Goal: Use online tool/utility: Utilize a website feature to perform a specific function

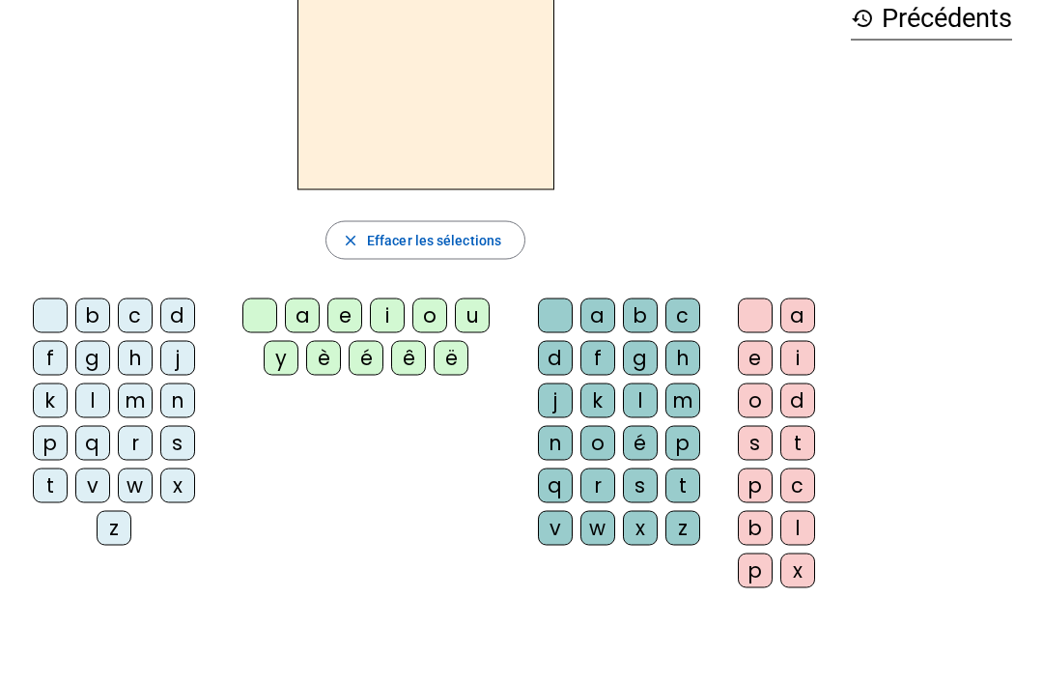
scroll to position [79, 0]
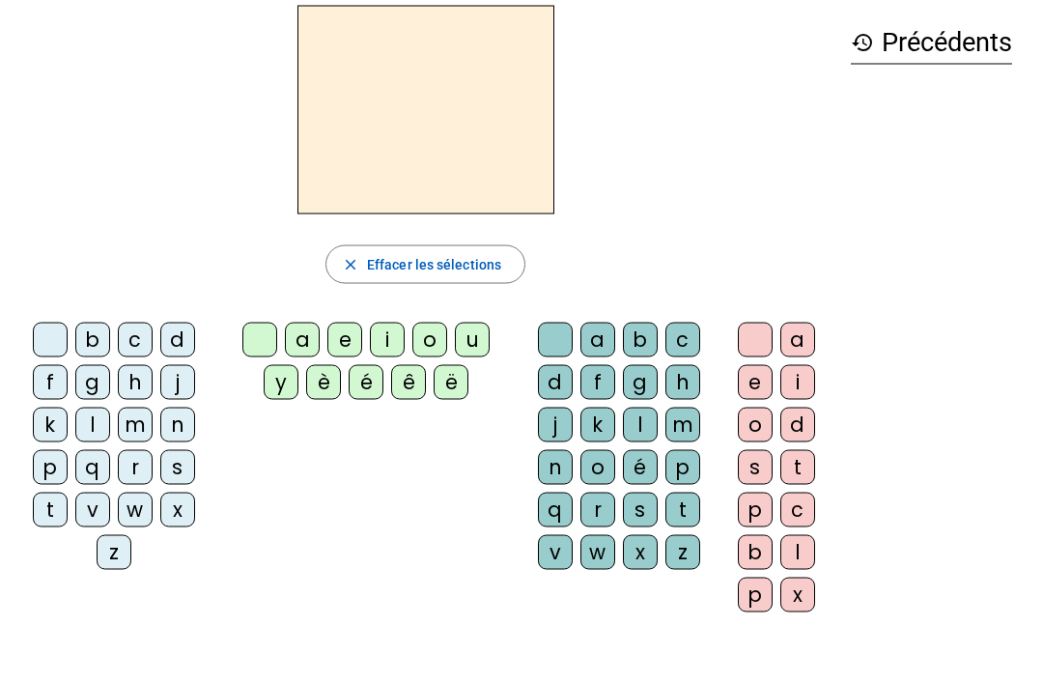
click at [765, 333] on div at bounding box center [755, 340] width 35 height 35
click at [754, 350] on div at bounding box center [755, 339] width 35 height 35
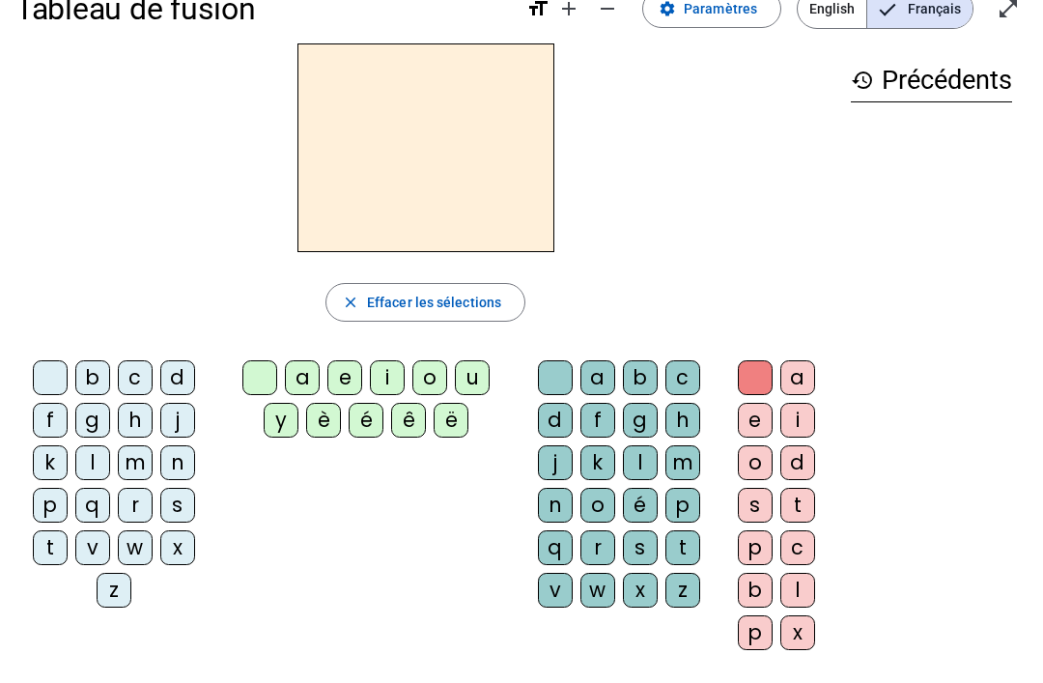
scroll to position [42, 0]
click at [101, 361] on div "b" at bounding box center [92, 377] width 35 height 35
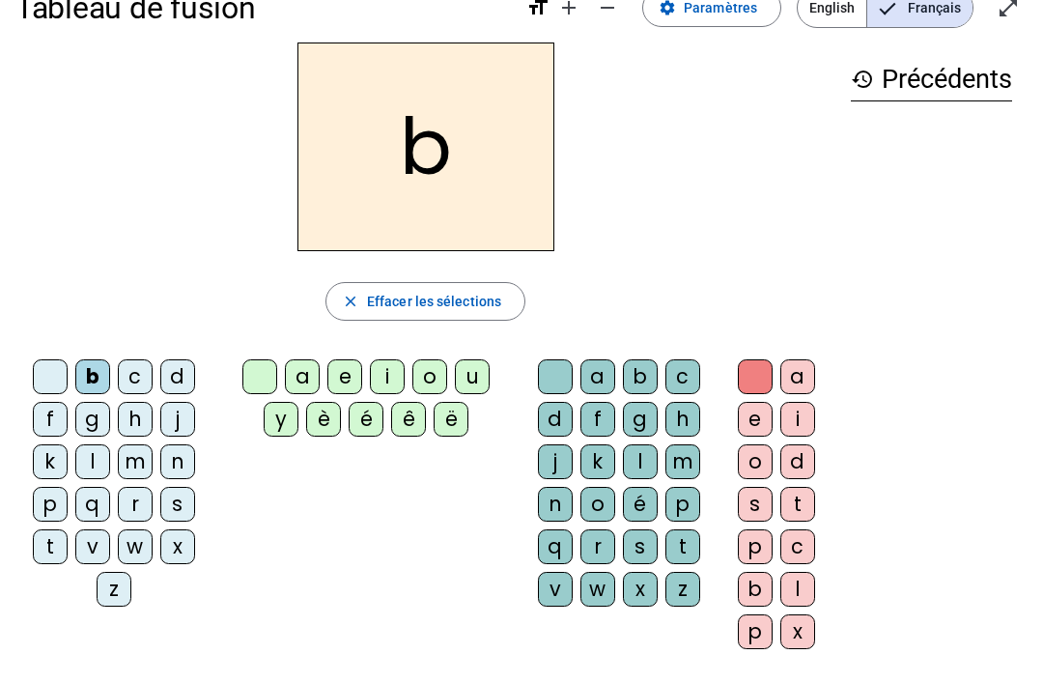
click at [183, 376] on div "d" at bounding box center [177, 376] width 35 height 35
click at [484, 365] on div "u" at bounding box center [472, 376] width 35 height 35
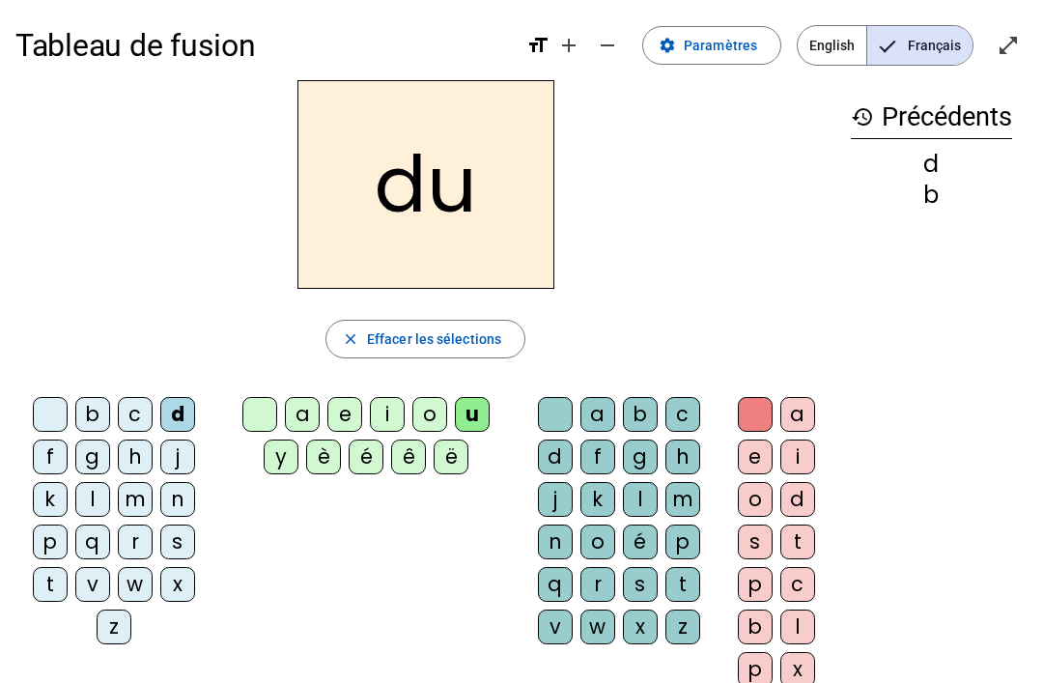
scroll to position [3, 0]
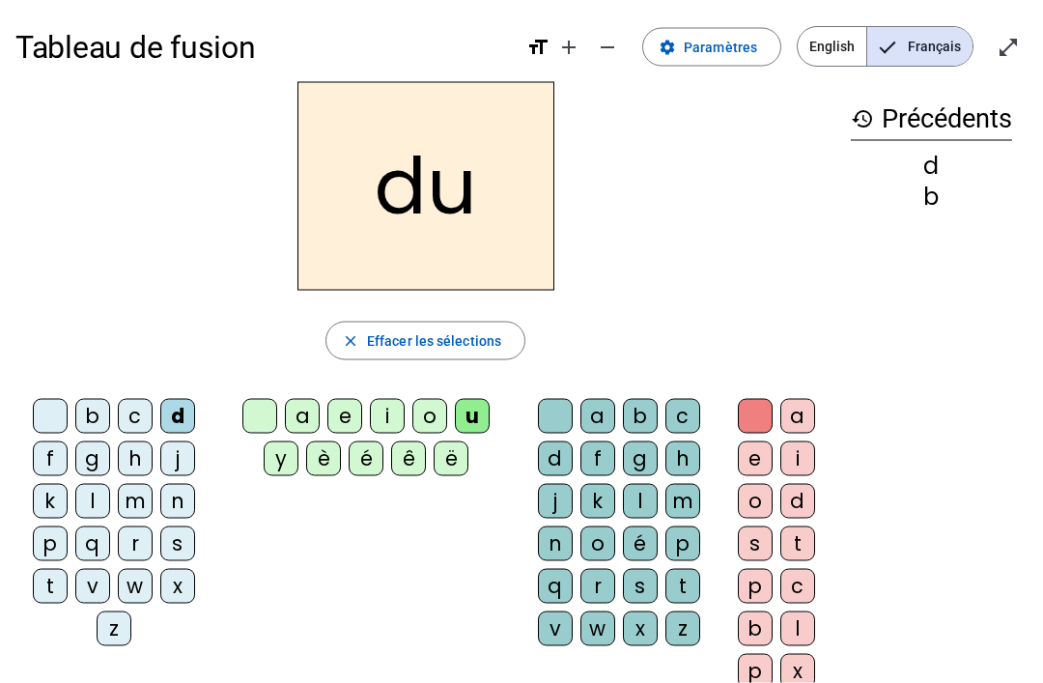
click at [405, 217] on h2 "du" at bounding box center [426, 186] width 257 height 209
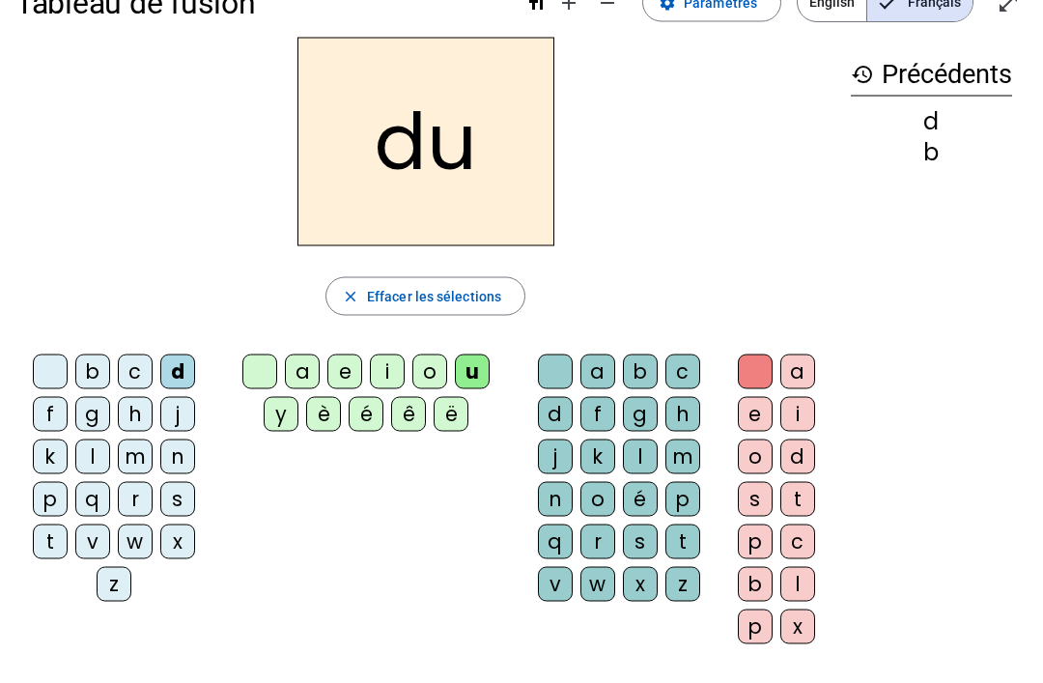
scroll to position [48, 0]
click at [912, 172] on div "history Précédents d b" at bounding box center [932, 332] width 192 height 591
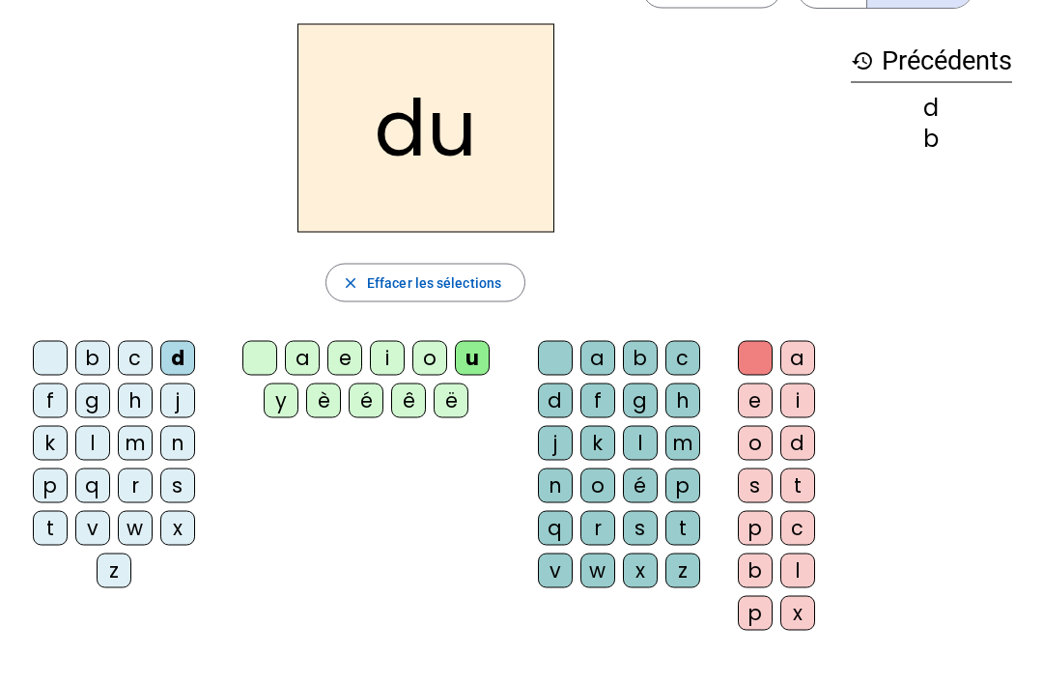
scroll to position [65, 0]
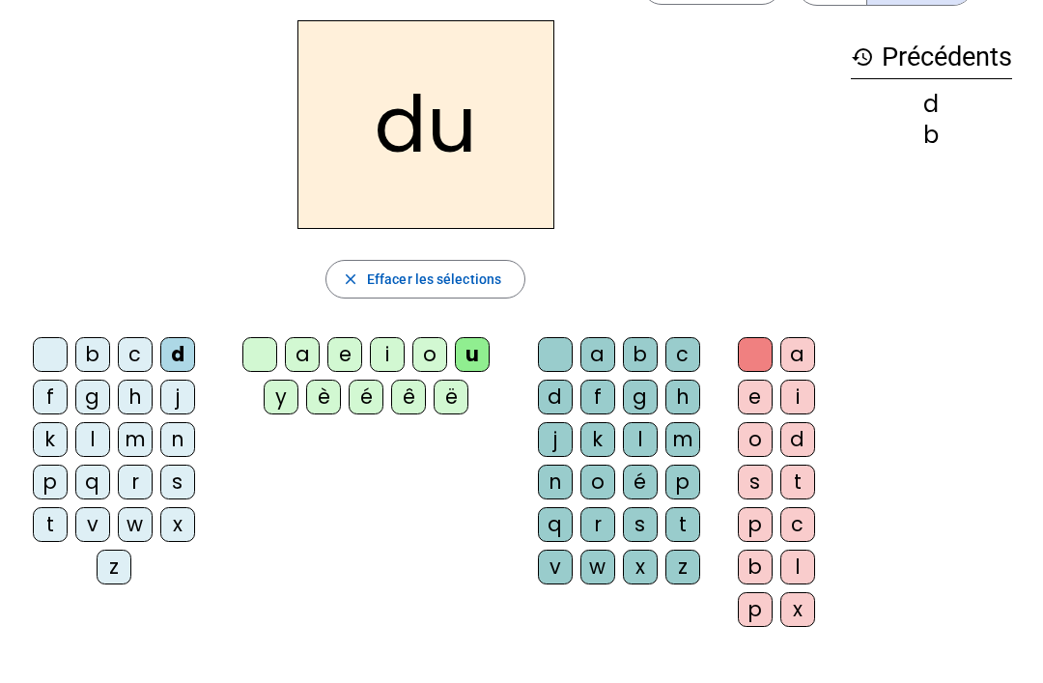
click at [481, 345] on div "u" at bounding box center [472, 354] width 35 height 35
click at [182, 350] on div "d" at bounding box center [177, 354] width 35 height 35
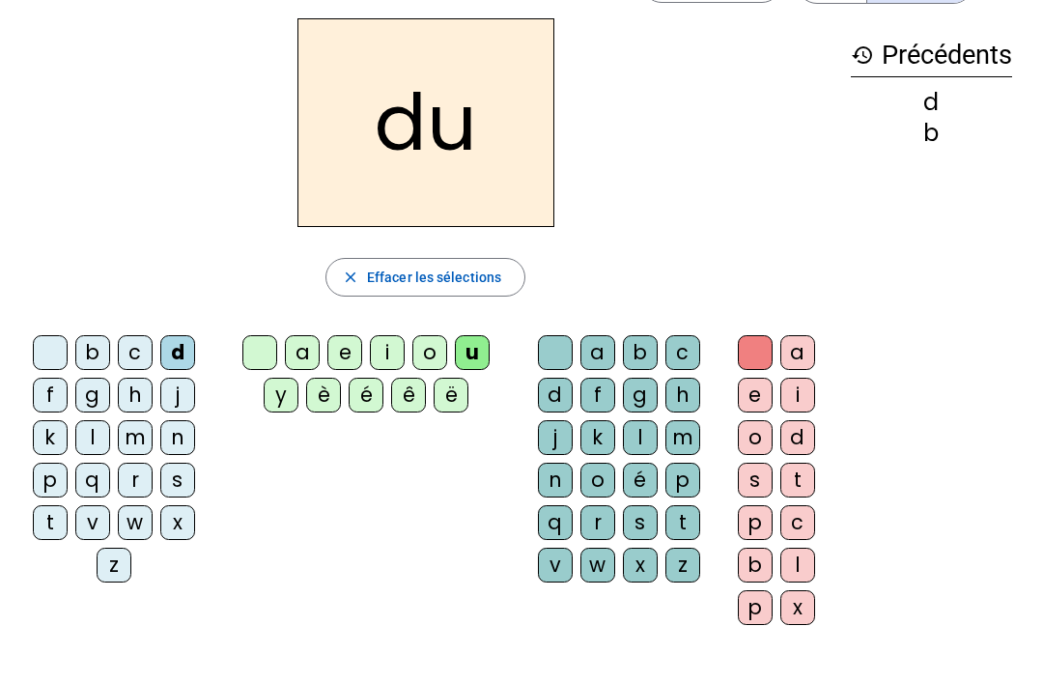
scroll to position [66, 0]
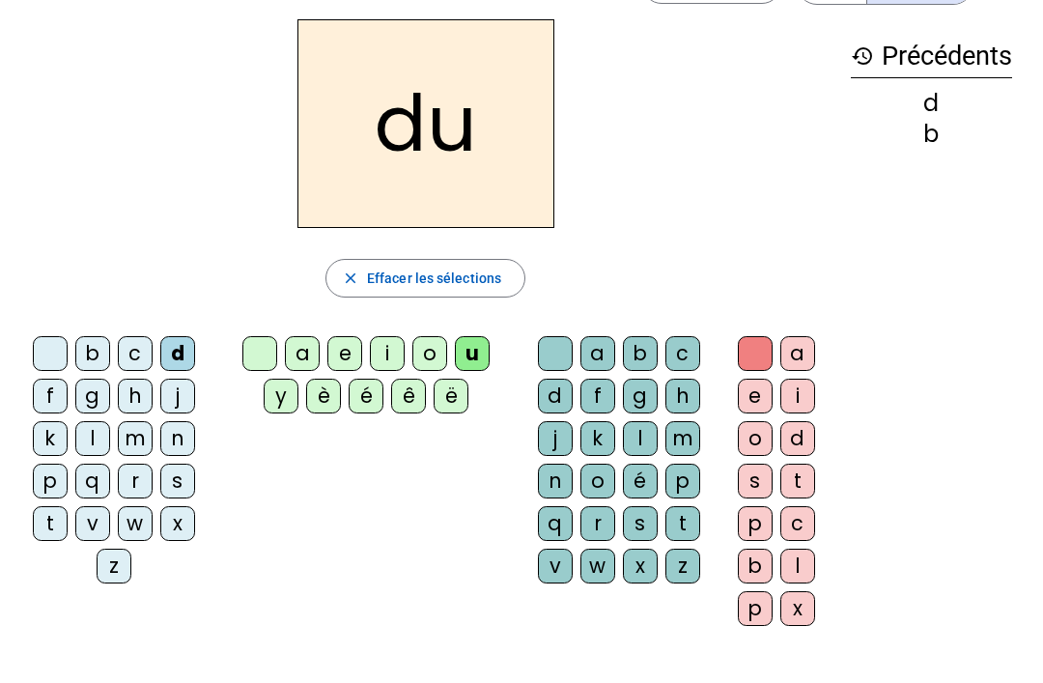
click at [932, 146] on div "b" at bounding box center [931, 134] width 161 height 23
click at [935, 137] on div "b" at bounding box center [931, 134] width 161 height 23
click at [947, 110] on div "d" at bounding box center [931, 103] width 161 height 23
click at [951, 117] on div "d b" at bounding box center [931, 119] width 161 height 54
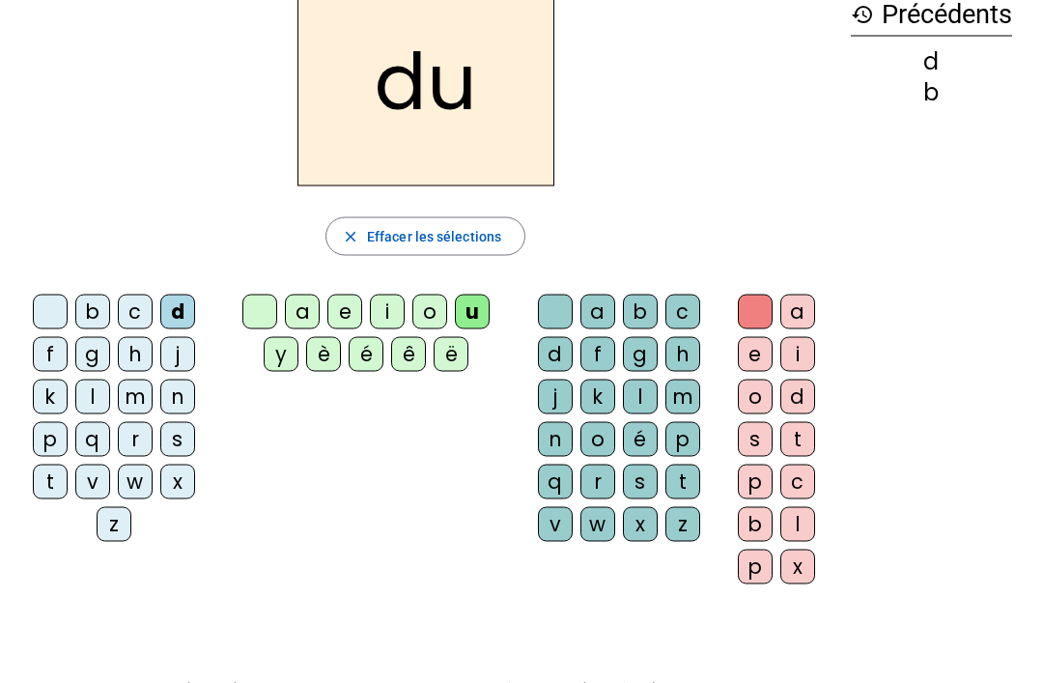
scroll to position [98, 0]
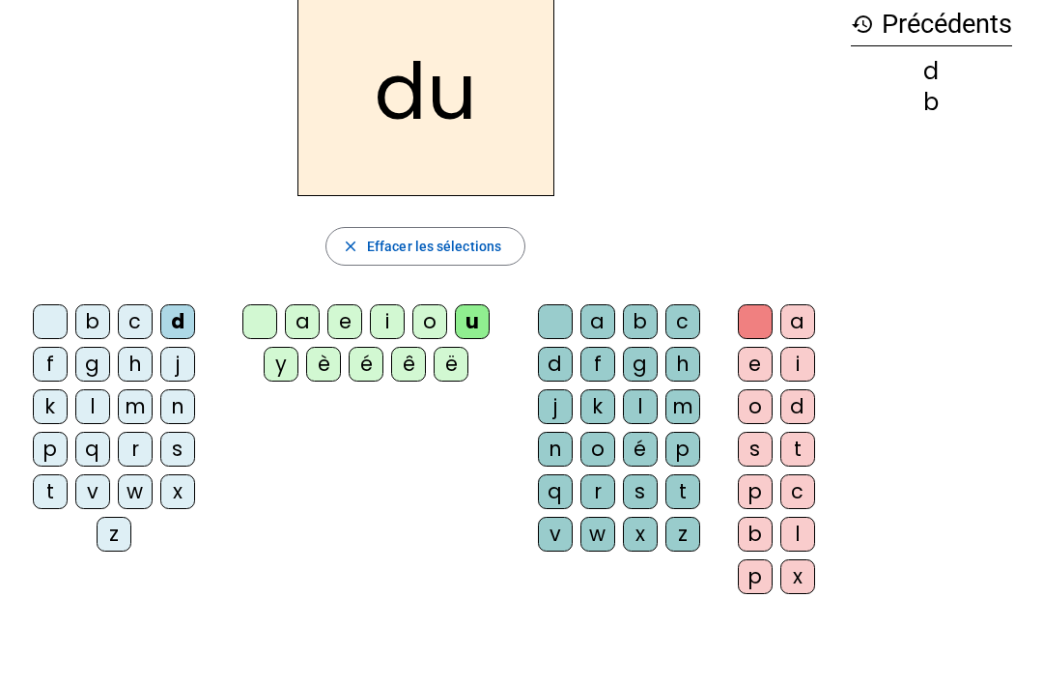
click at [55, 316] on div at bounding box center [50, 321] width 35 height 35
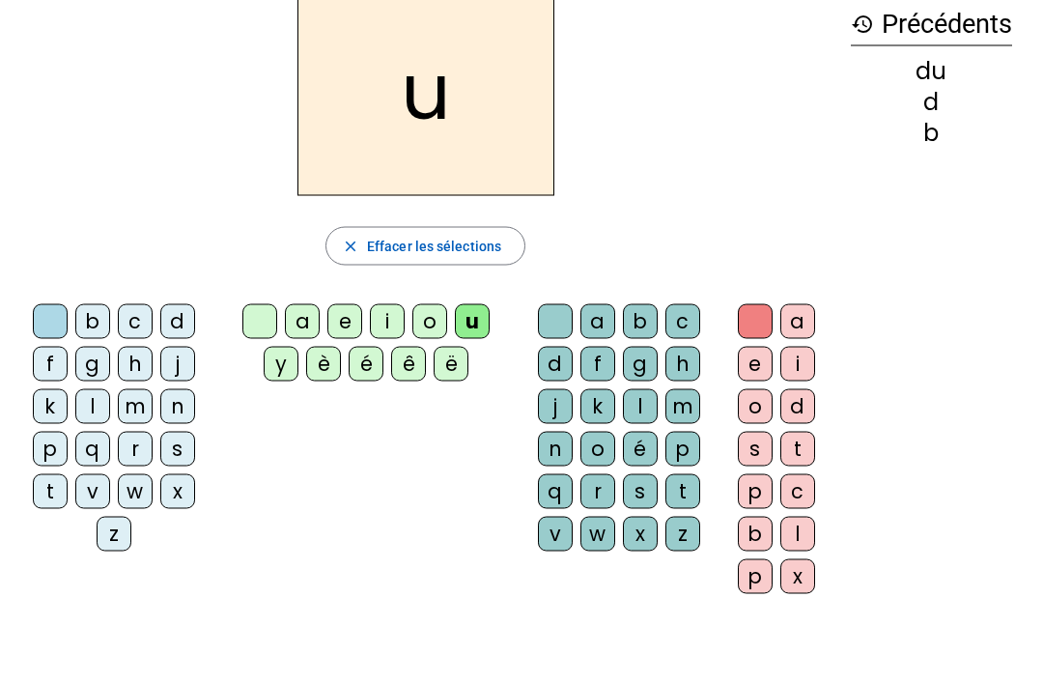
click at [46, 359] on div "f" at bounding box center [50, 364] width 35 height 35
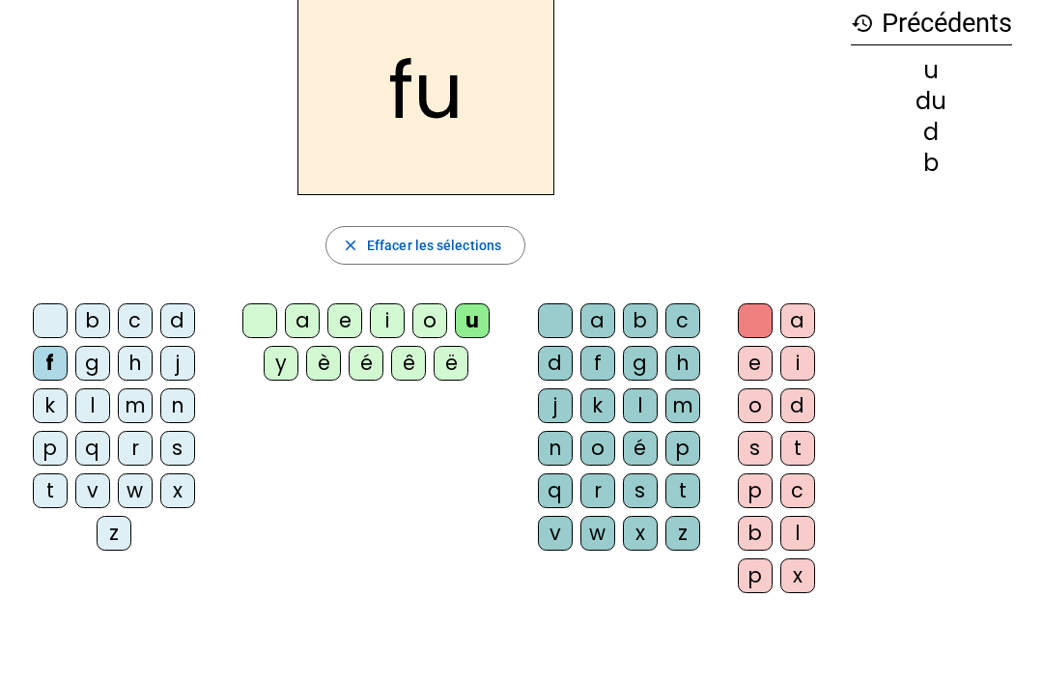
click at [41, 486] on div "t" at bounding box center [50, 490] width 35 height 35
click at [304, 323] on div "a" at bounding box center [302, 320] width 35 height 35
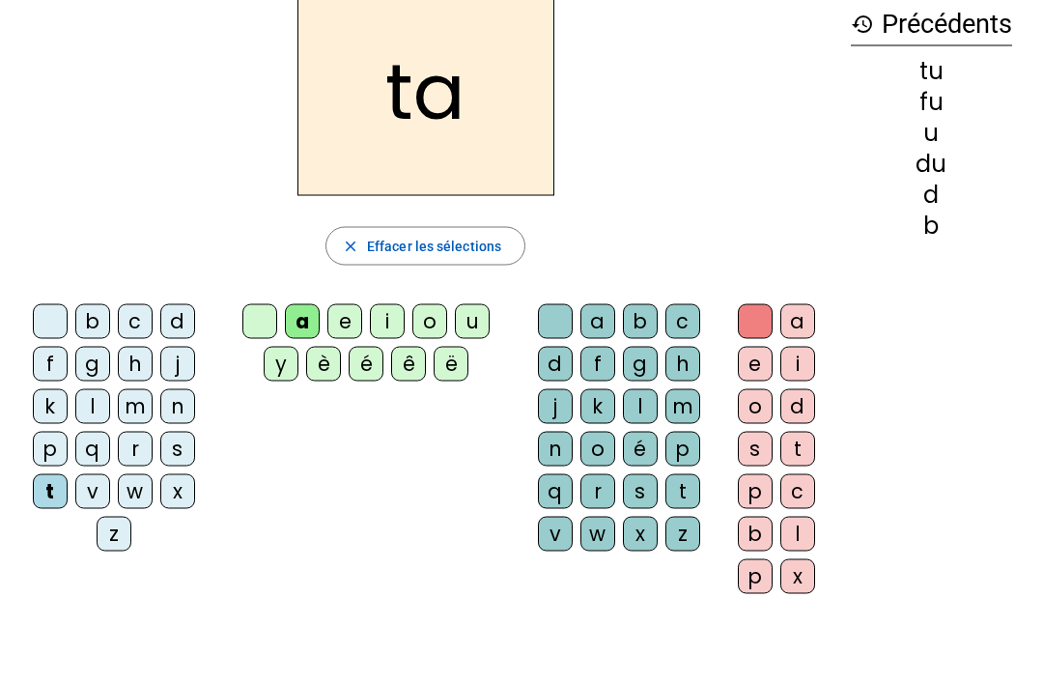
scroll to position [99, 0]
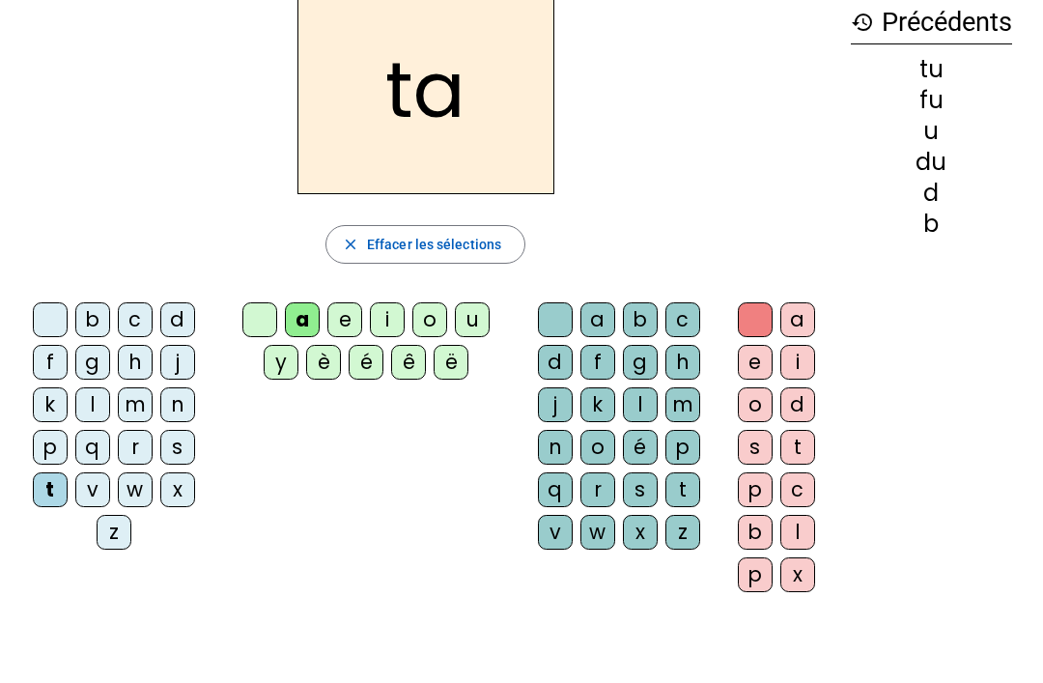
click at [336, 309] on div "e" at bounding box center [344, 319] width 35 height 35
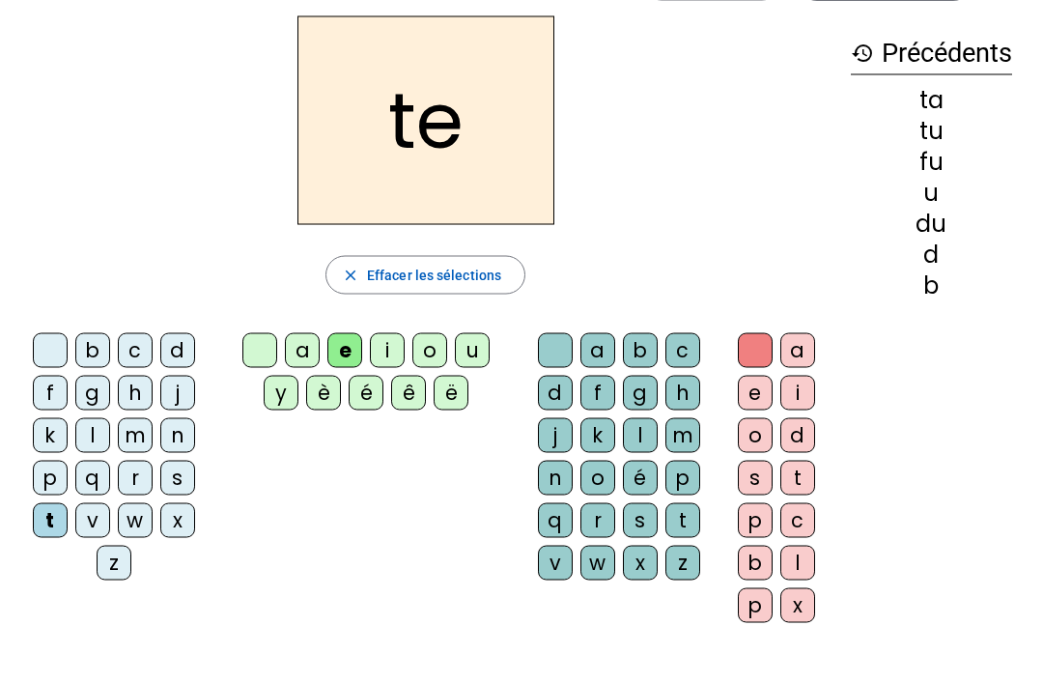
scroll to position [70, 0]
click at [190, 346] on div "d" at bounding box center [177, 349] width 35 height 35
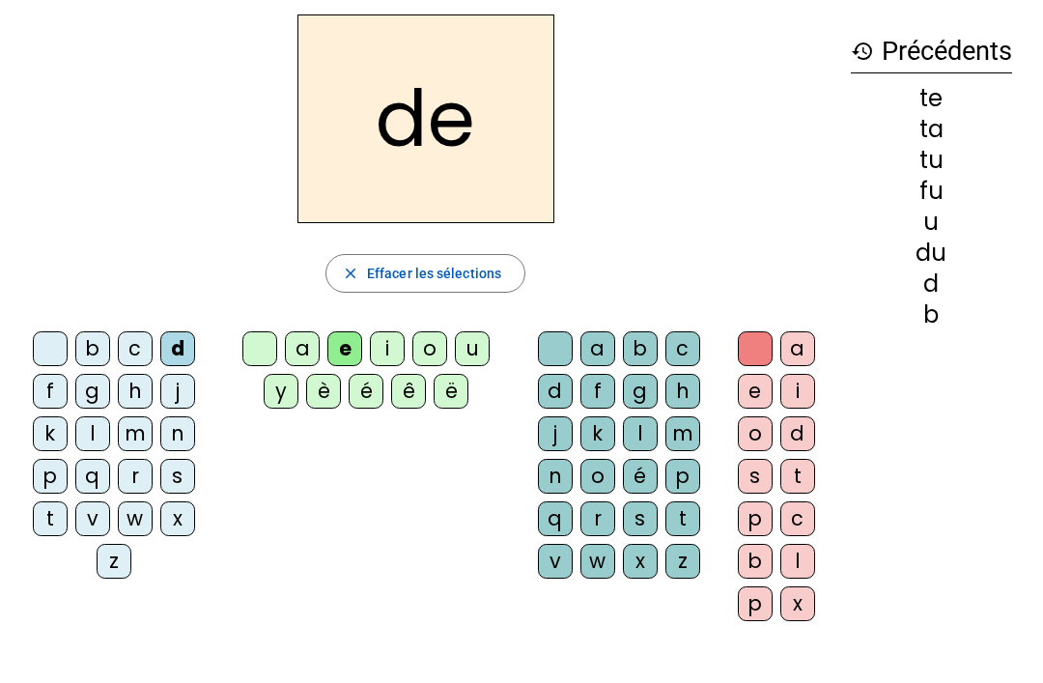
click at [184, 387] on div "j" at bounding box center [177, 391] width 35 height 35
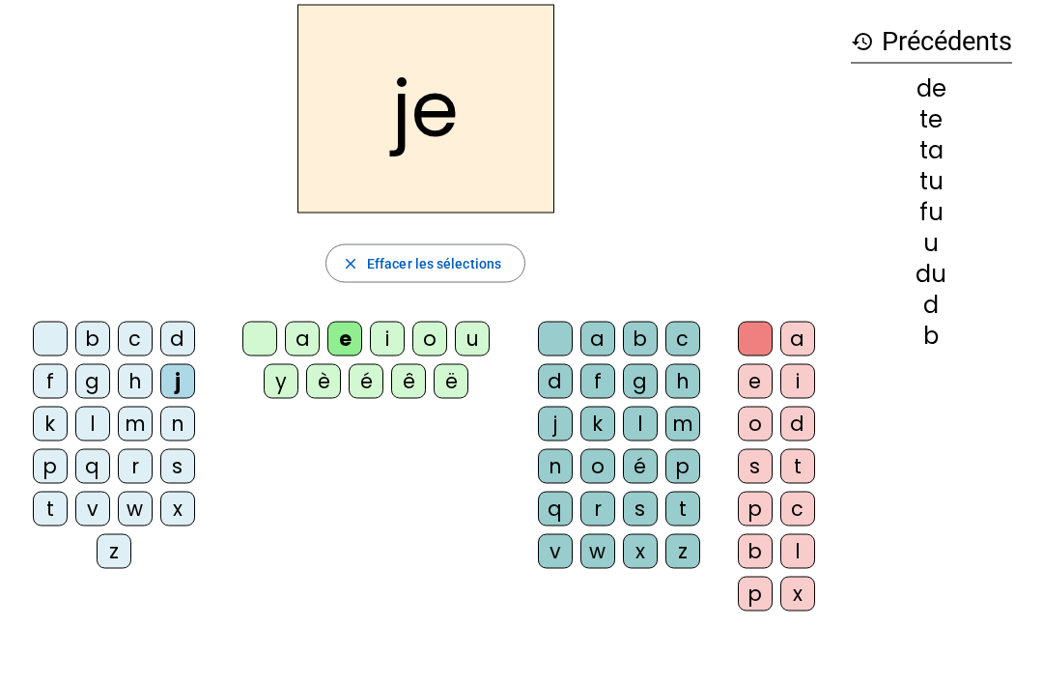
scroll to position [51, 0]
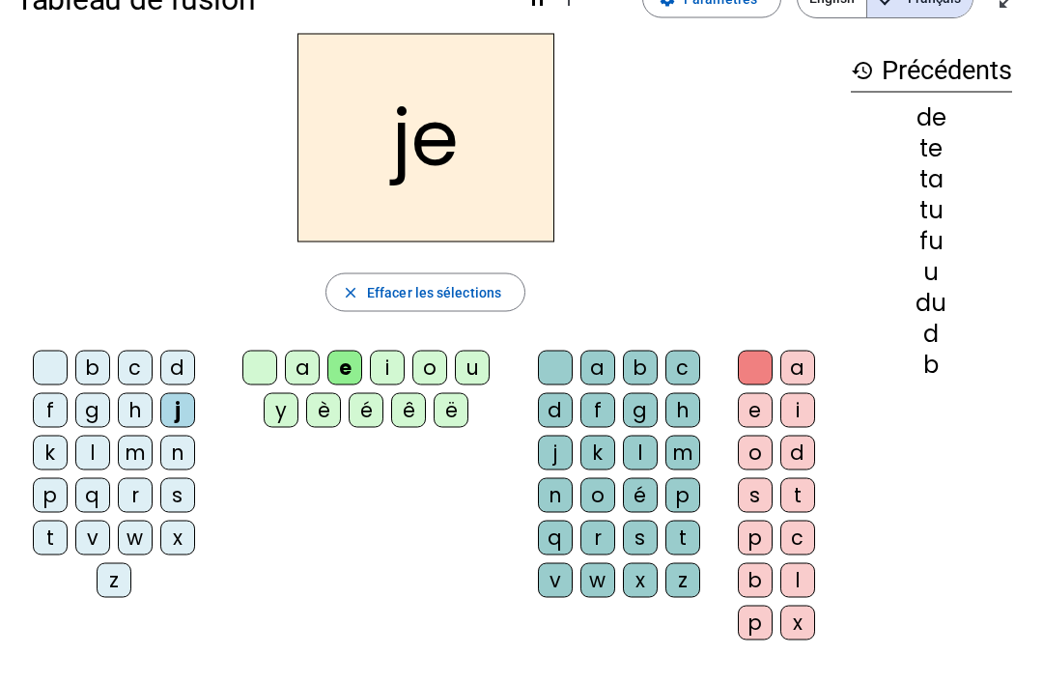
click at [182, 404] on div "j" at bounding box center [177, 410] width 35 height 35
click at [167, 414] on div "j" at bounding box center [177, 410] width 35 height 35
click at [138, 455] on div "m" at bounding box center [135, 453] width 35 height 35
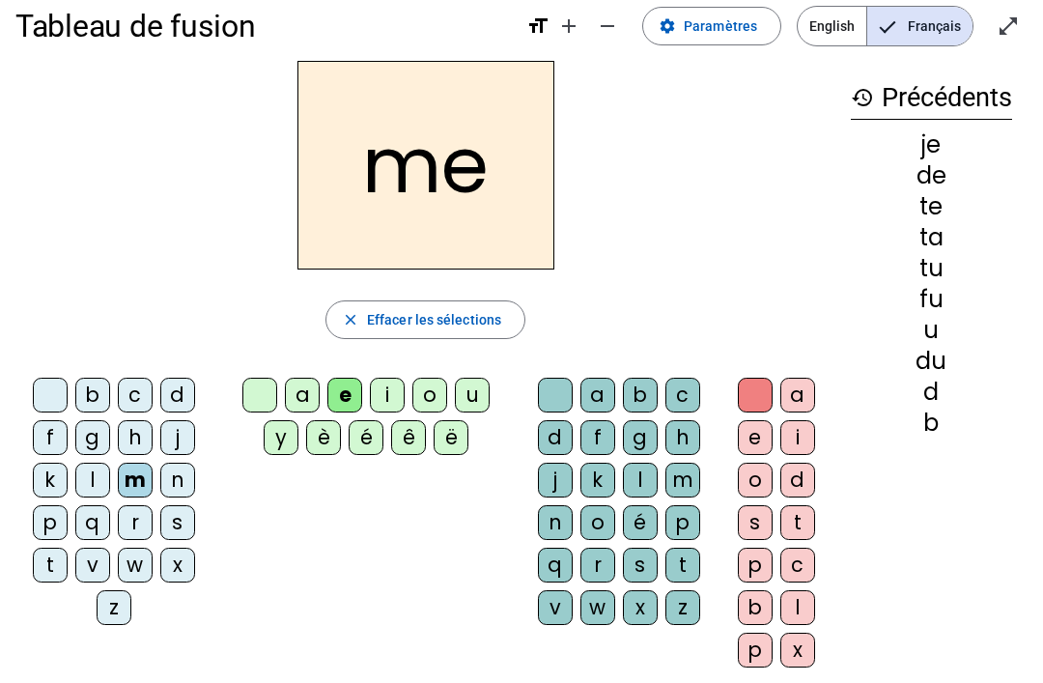
scroll to position [0, 0]
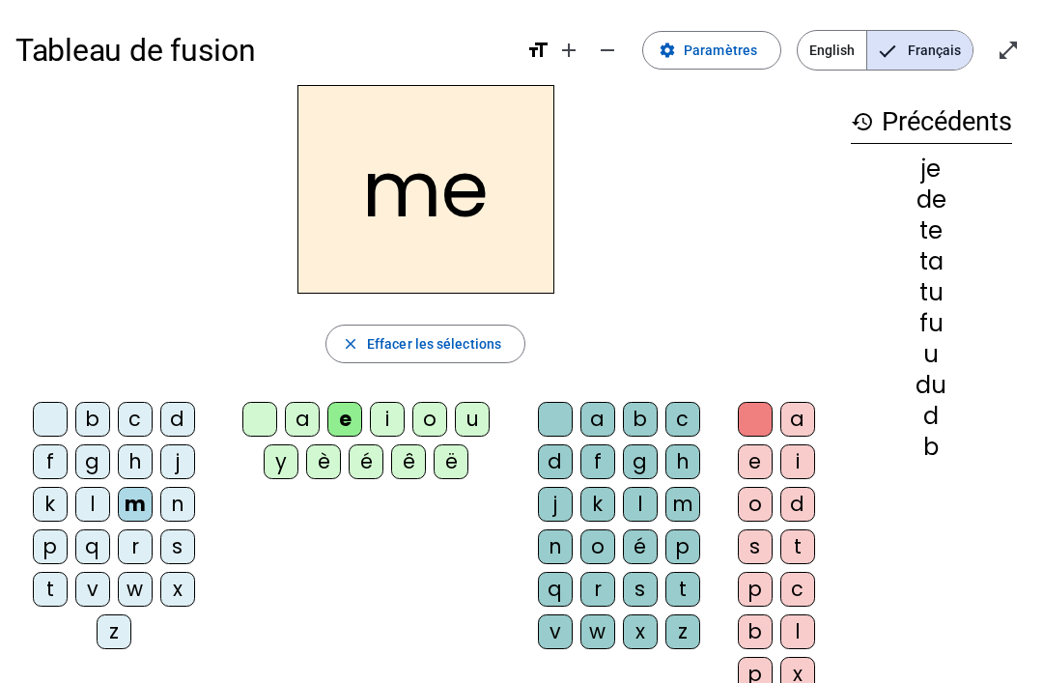
click at [305, 413] on div "a" at bounding box center [302, 419] width 35 height 35
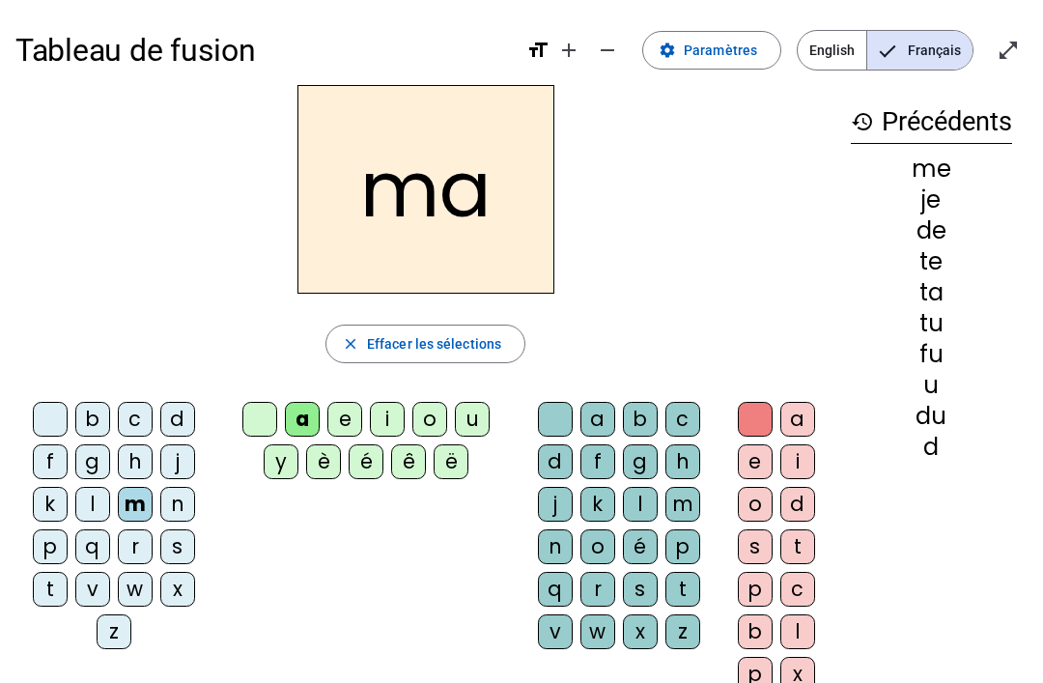
click at [945, 521] on div "history Précédents me je de te ta tu fu u du d" at bounding box center [932, 380] width 192 height 591
click at [800, 307] on div "ma close Effacer les sélections b c d f g h j k l m n p q r s t v w x z a e i o…" at bounding box center [425, 396] width 820 height 622
click at [976, 504] on div "history Précédents me je de te ta tu fu u du d" at bounding box center [932, 380] width 192 height 591
click at [730, 249] on div "ma" at bounding box center [425, 189] width 820 height 209
click at [746, 214] on div "ma" at bounding box center [425, 189] width 820 height 209
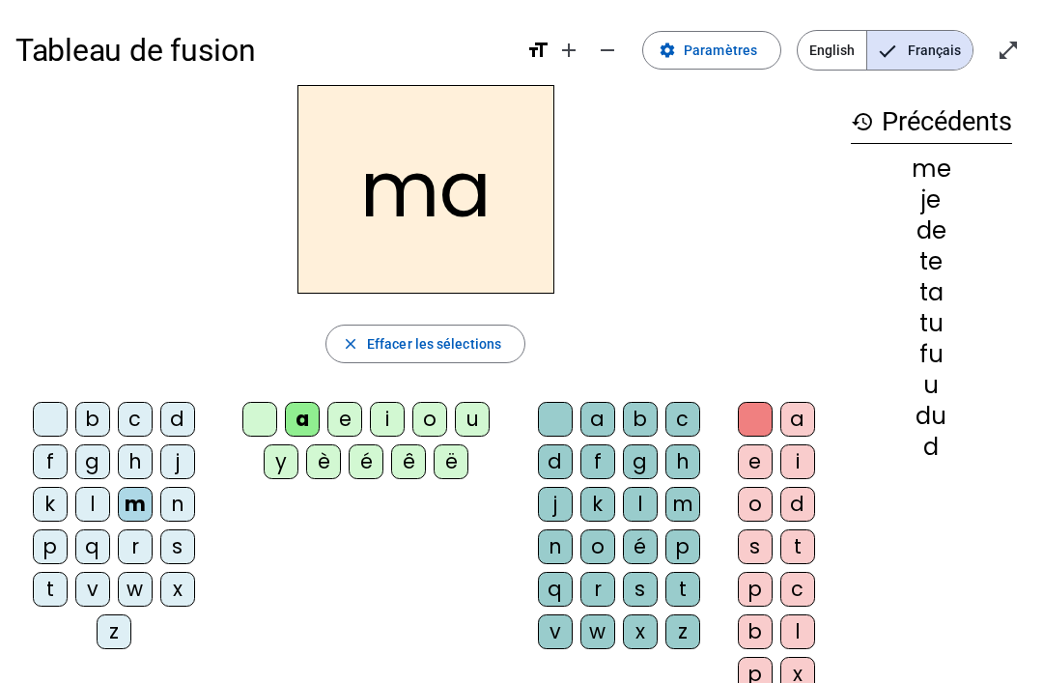
click at [768, 244] on div "ma" at bounding box center [425, 189] width 820 height 209
click at [860, 329] on div "tu" at bounding box center [931, 323] width 161 height 23
click at [756, 179] on div "ma" at bounding box center [425, 189] width 820 height 209
click at [968, 461] on div "history Précédents me je de te ta tu fu u du d" at bounding box center [932, 380] width 192 height 591
click at [764, 253] on div "ma" at bounding box center [425, 189] width 820 height 209
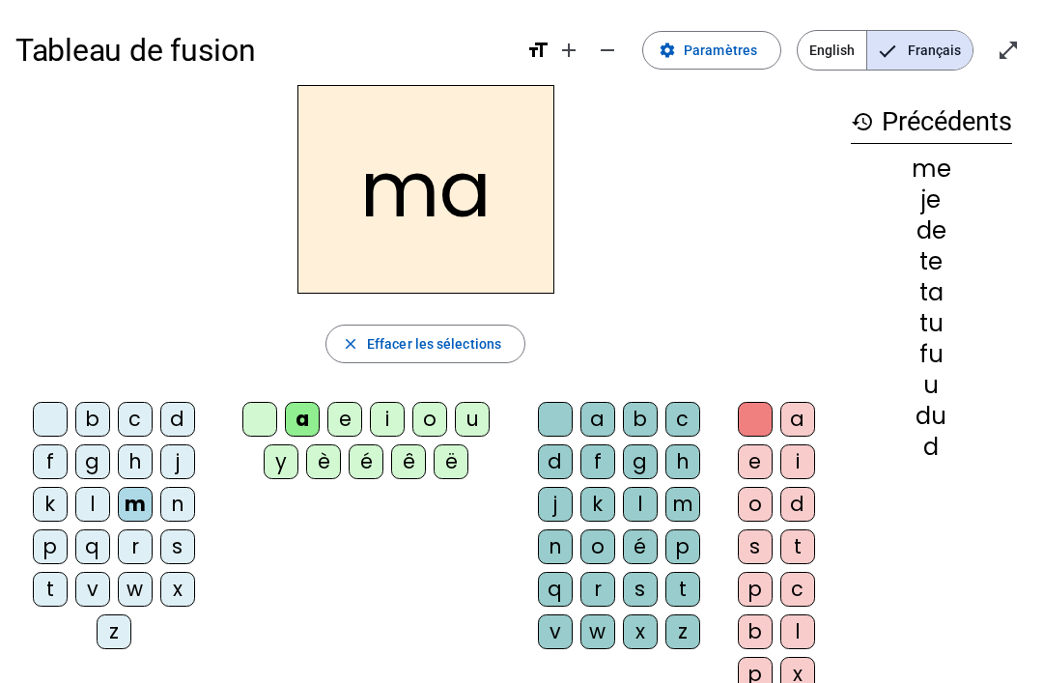
click at [644, 503] on div "l" at bounding box center [640, 504] width 35 height 35
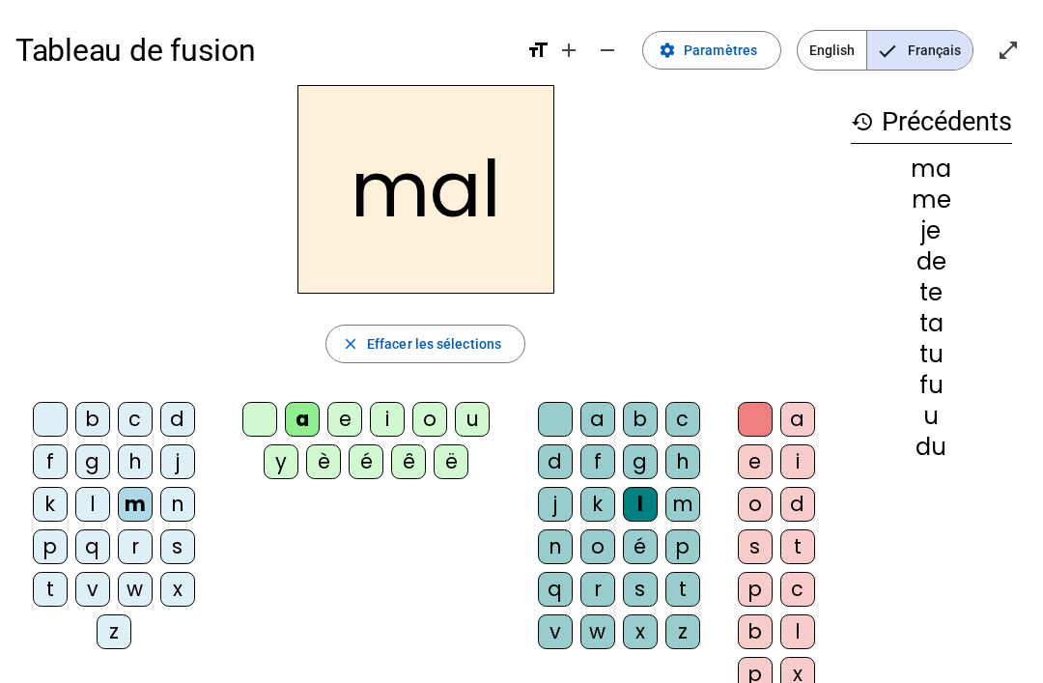
click at [642, 500] on div "l" at bounding box center [640, 504] width 35 height 35
click at [645, 505] on div "l" at bounding box center [640, 504] width 35 height 35
